Goal: Check status: Check status

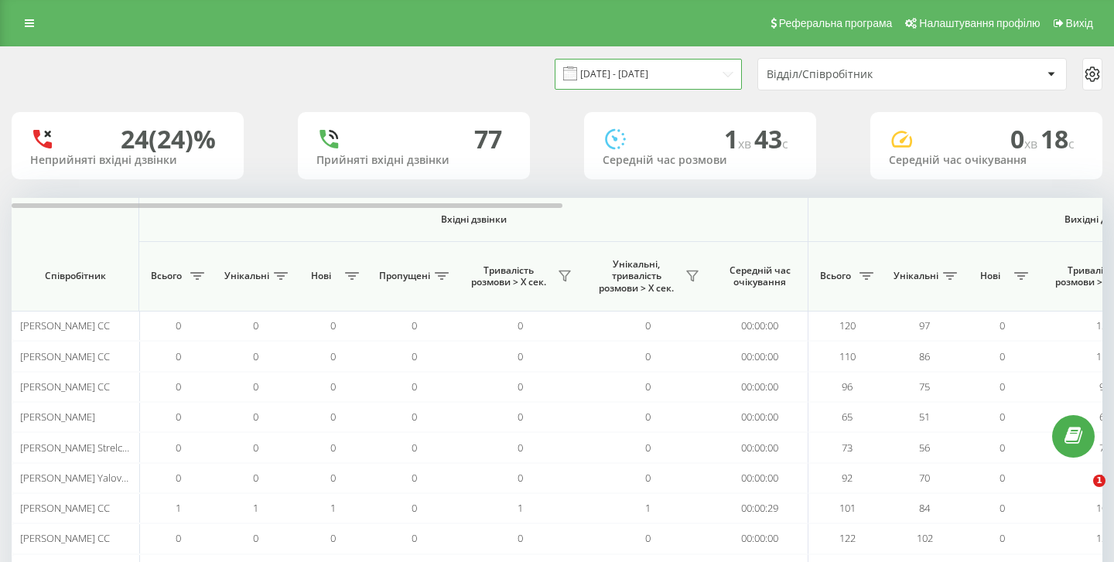
click at [685, 76] on input "[DATE] - [DATE]" at bounding box center [648, 74] width 187 height 30
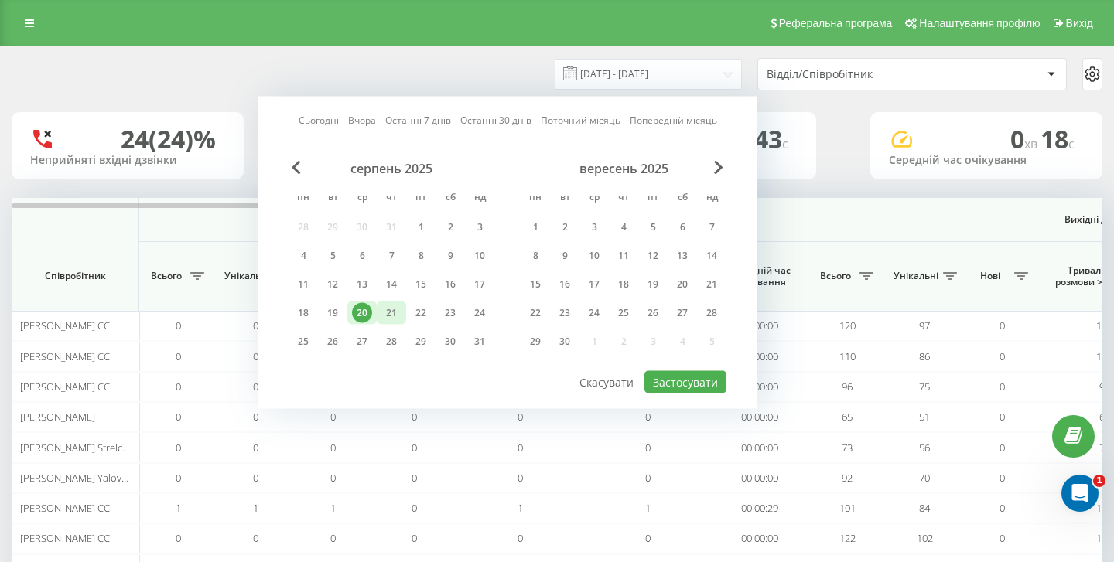
click at [390, 319] on div "21" at bounding box center [391, 313] width 20 height 20
click at [707, 375] on button "Застосувати" at bounding box center [685, 382] width 82 height 22
type input "[DATE] - [DATE]"
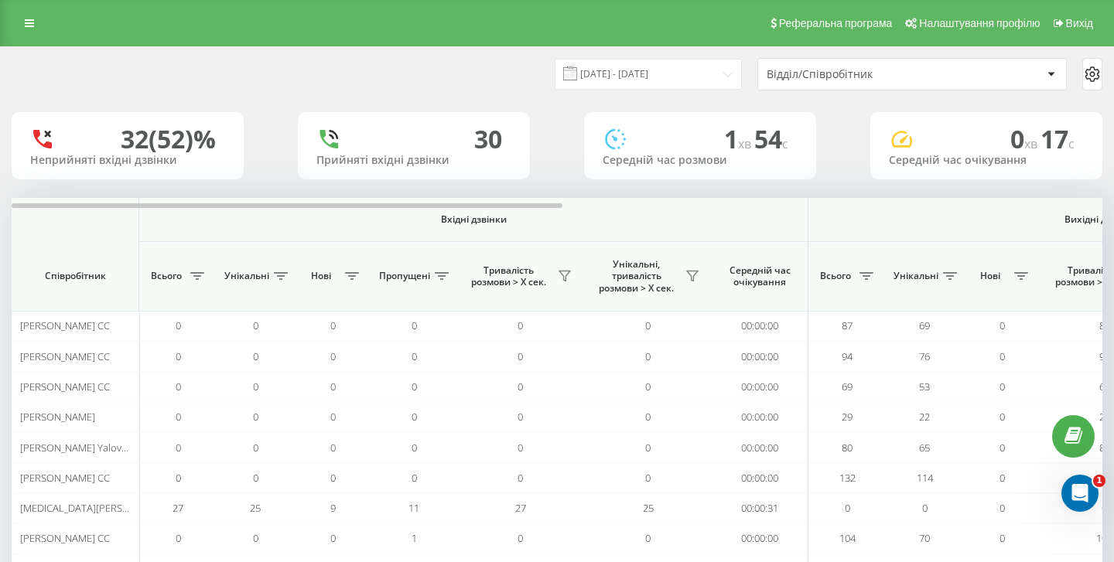
click at [928, 76] on div "Відділ/Співробітник" at bounding box center [859, 74] width 185 height 13
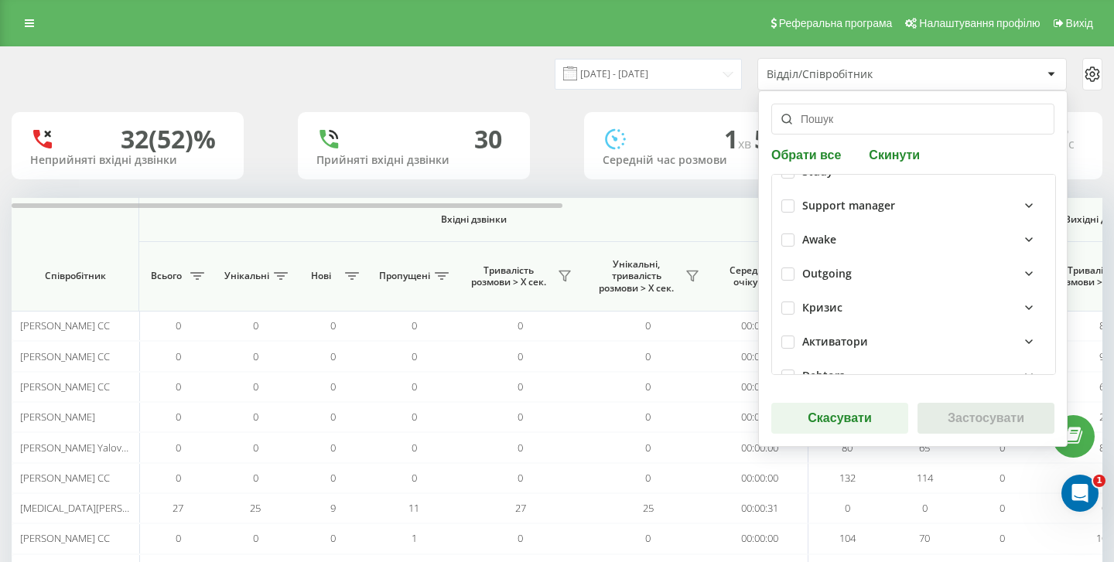
scroll to position [398, 0]
click at [785, 240] on label at bounding box center [787, 240] width 13 height 0
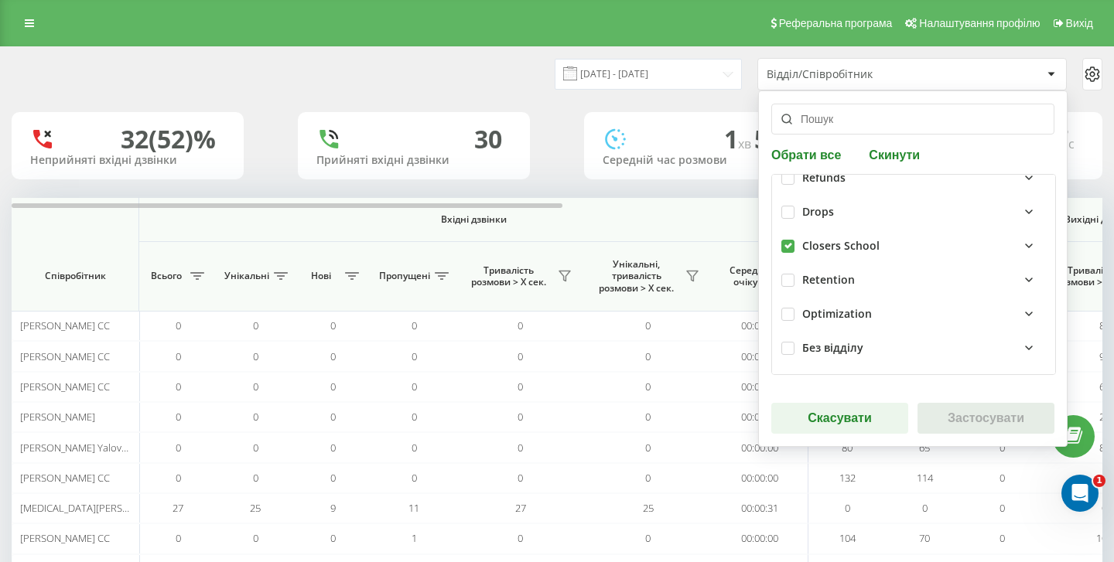
checkbox input "true"
click at [971, 423] on button "Застосувати" at bounding box center [985, 418] width 137 height 31
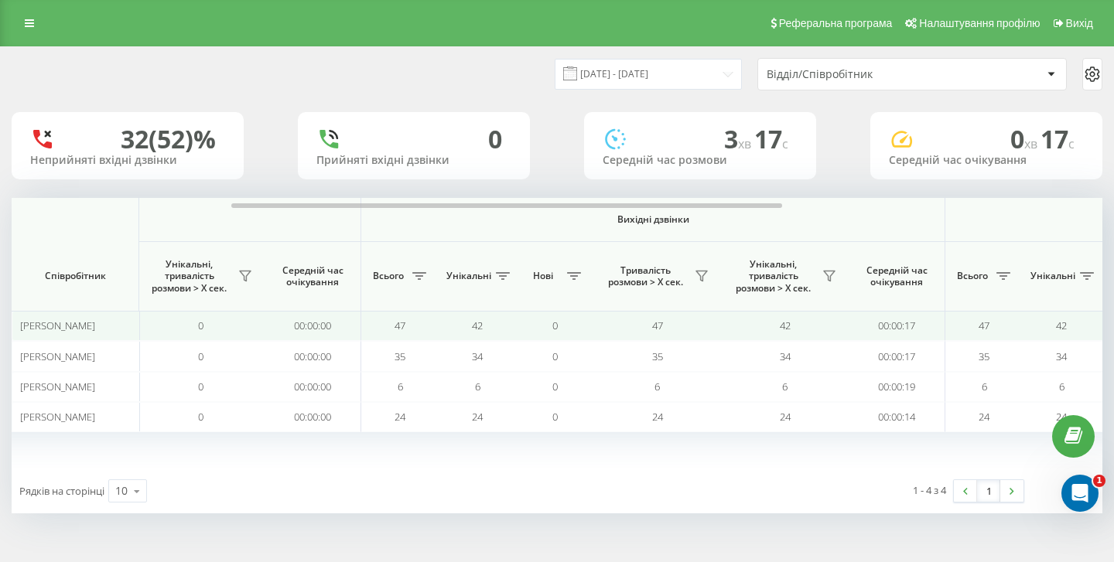
scroll to position [0, 449]
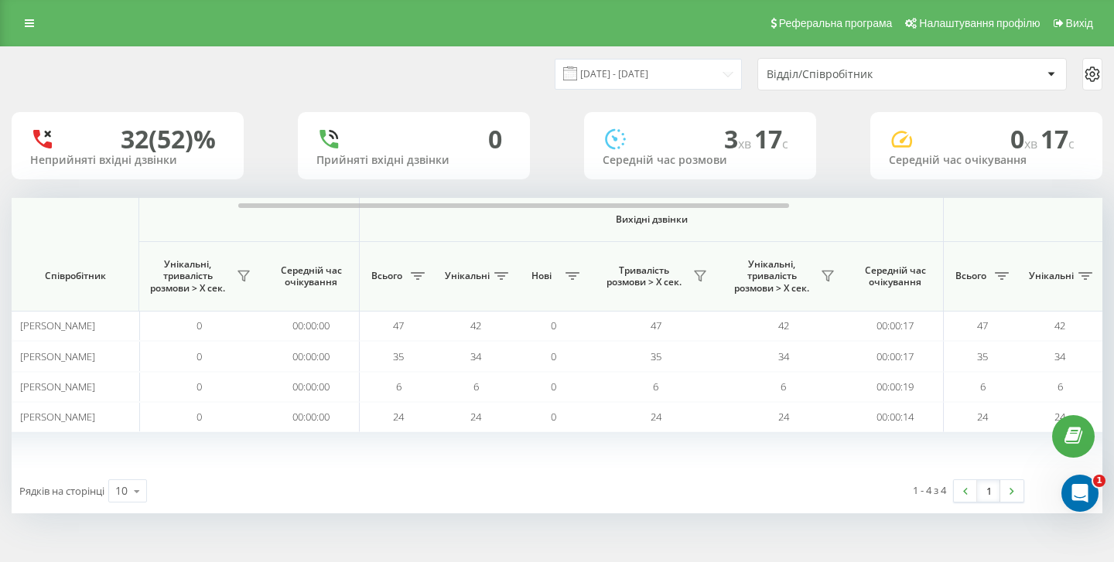
click at [827, 81] on div "Відділ/Співробітник" at bounding box center [912, 74] width 308 height 31
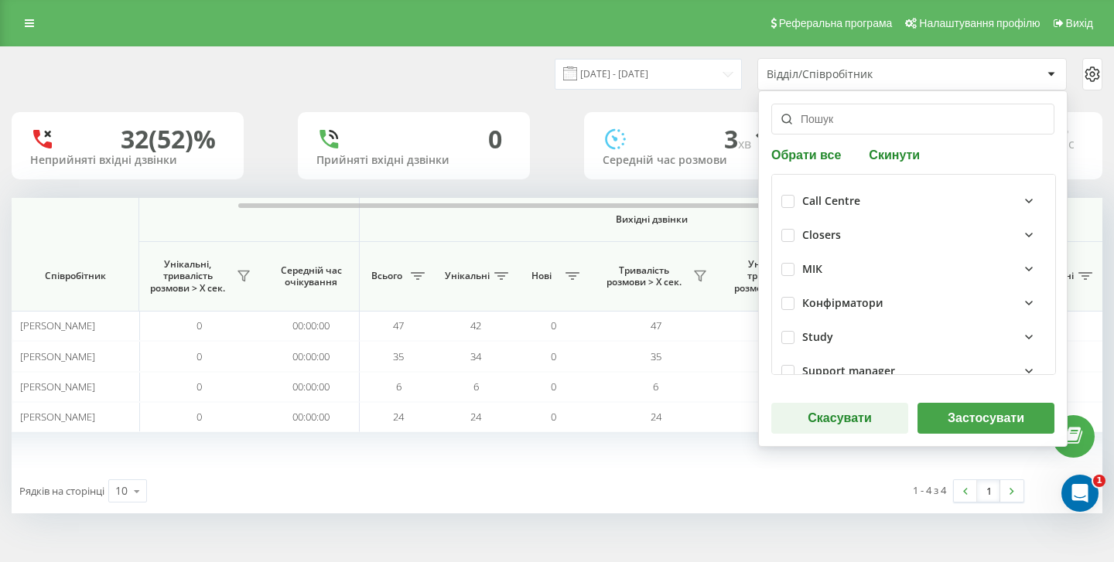
click at [705, 110] on div "[DATE] - [DATE] Відділ/Співробітник Обрати все Скинути Call Centre Closers МІК …" at bounding box center [557, 280] width 1091 height 466
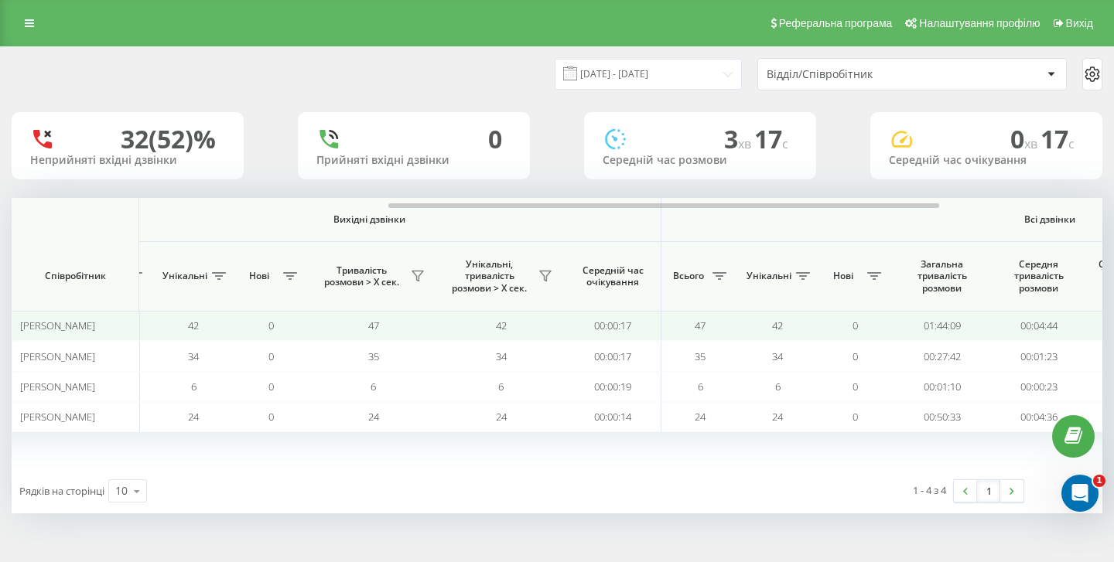
scroll to position [0, 744]
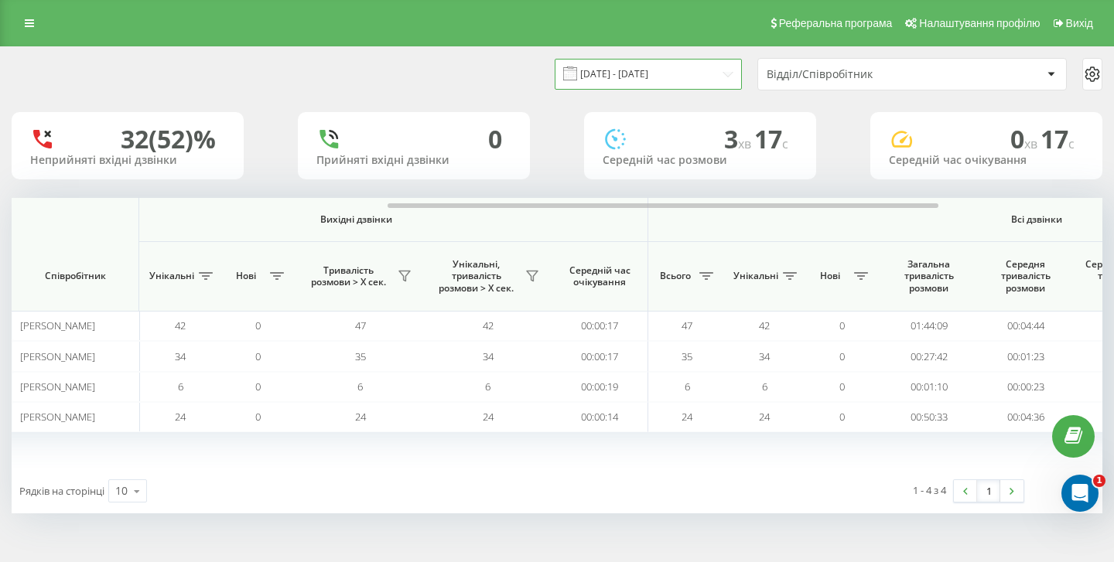
click at [711, 75] on input "[DATE] - [DATE]" at bounding box center [648, 74] width 187 height 30
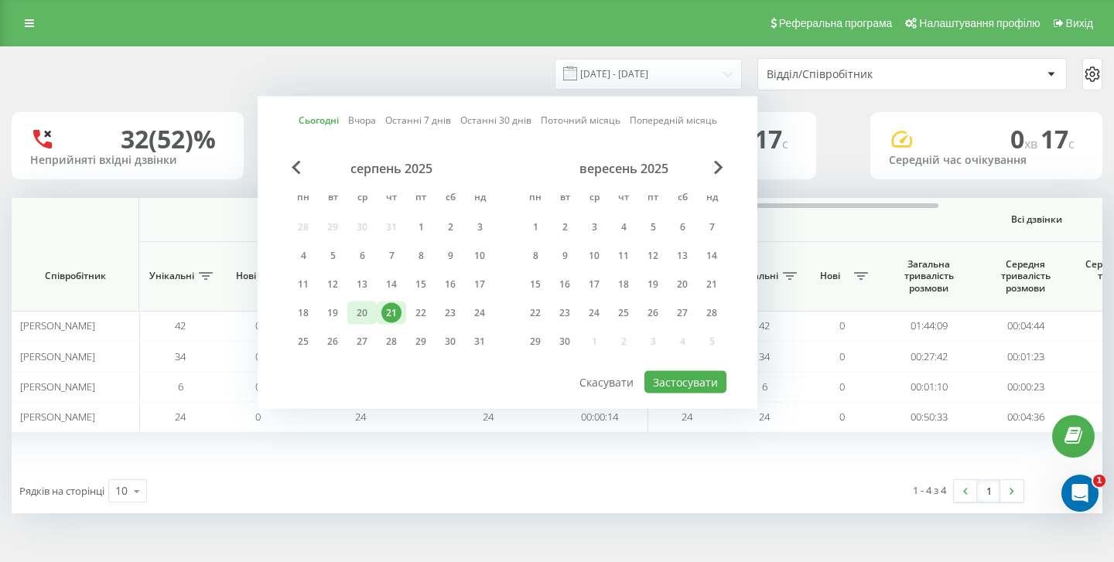
click at [365, 312] on div "20" at bounding box center [362, 313] width 20 height 20
click at [719, 384] on button "Застосувати" at bounding box center [685, 382] width 82 height 22
type input "[DATE] - [DATE]"
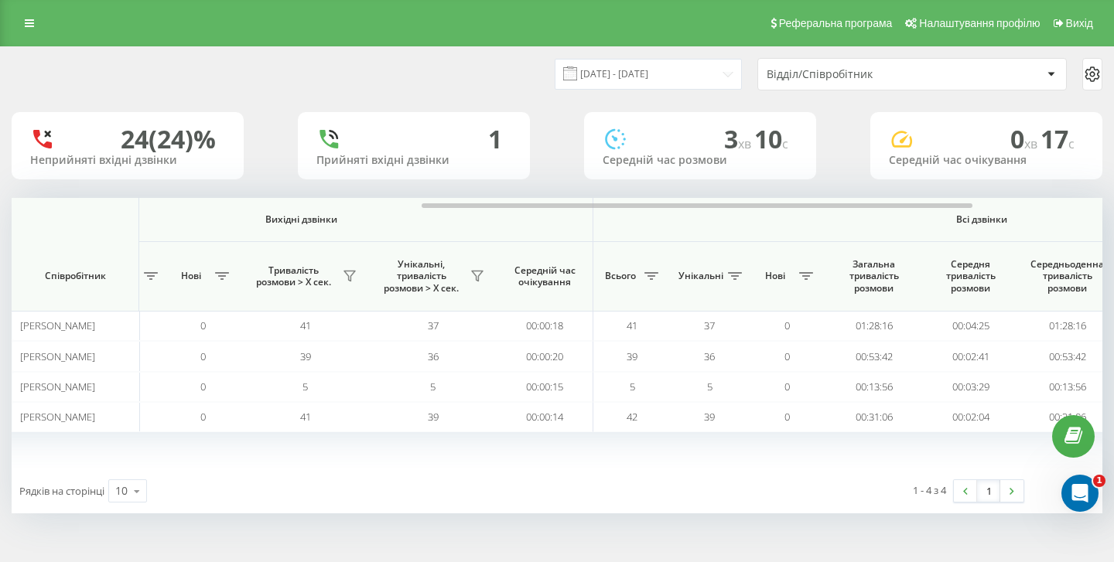
scroll to position [0, 804]
